Goal: Transaction & Acquisition: Book appointment/travel/reservation

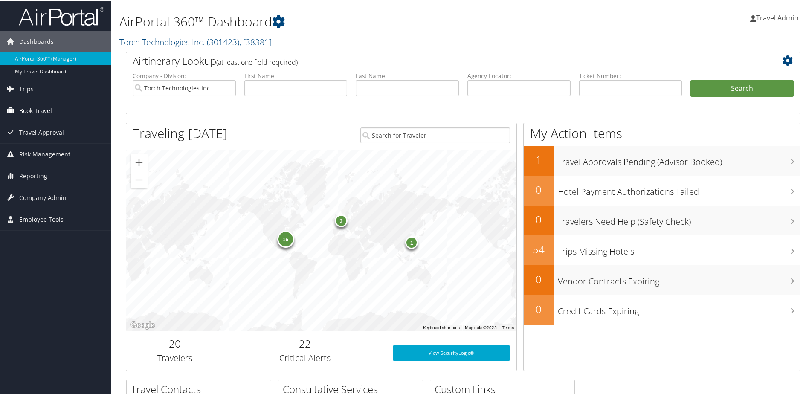
click at [44, 107] on span "Book Travel" at bounding box center [35, 109] width 33 height 21
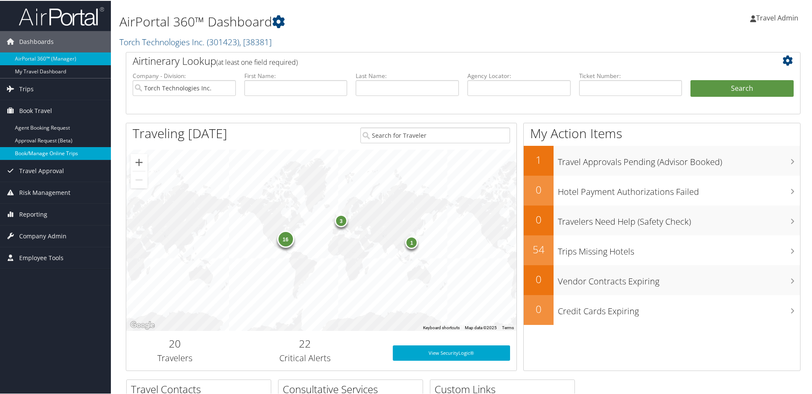
click at [35, 154] on link "Book/Manage Online Trips" at bounding box center [55, 152] width 111 height 13
